Goal: Find specific page/section: Find specific page/section

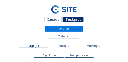
click at [54, 20] on div "Camera's" at bounding box center [53, 20] width 18 height 6
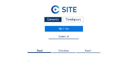
click at [55, 20] on div "Camera's" at bounding box center [53, 20] width 18 height 6
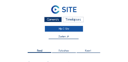
click at [64, 30] on link "Mijn C-Site" at bounding box center [64, 28] width 38 height 5
